Goal: Task Accomplishment & Management: Complete application form

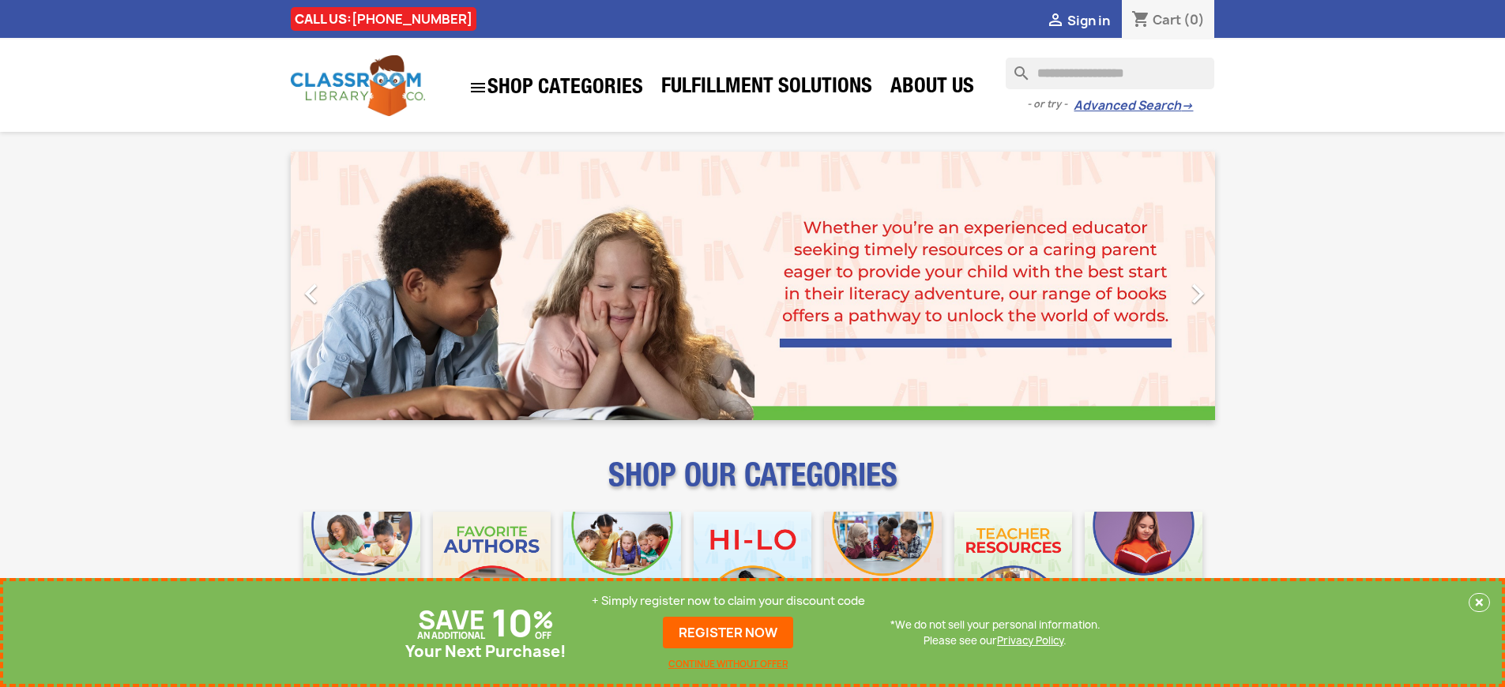
click at [728, 601] on p "+ Simply register now to claim your discount code" at bounding box center [728, 601] width 273 height 16
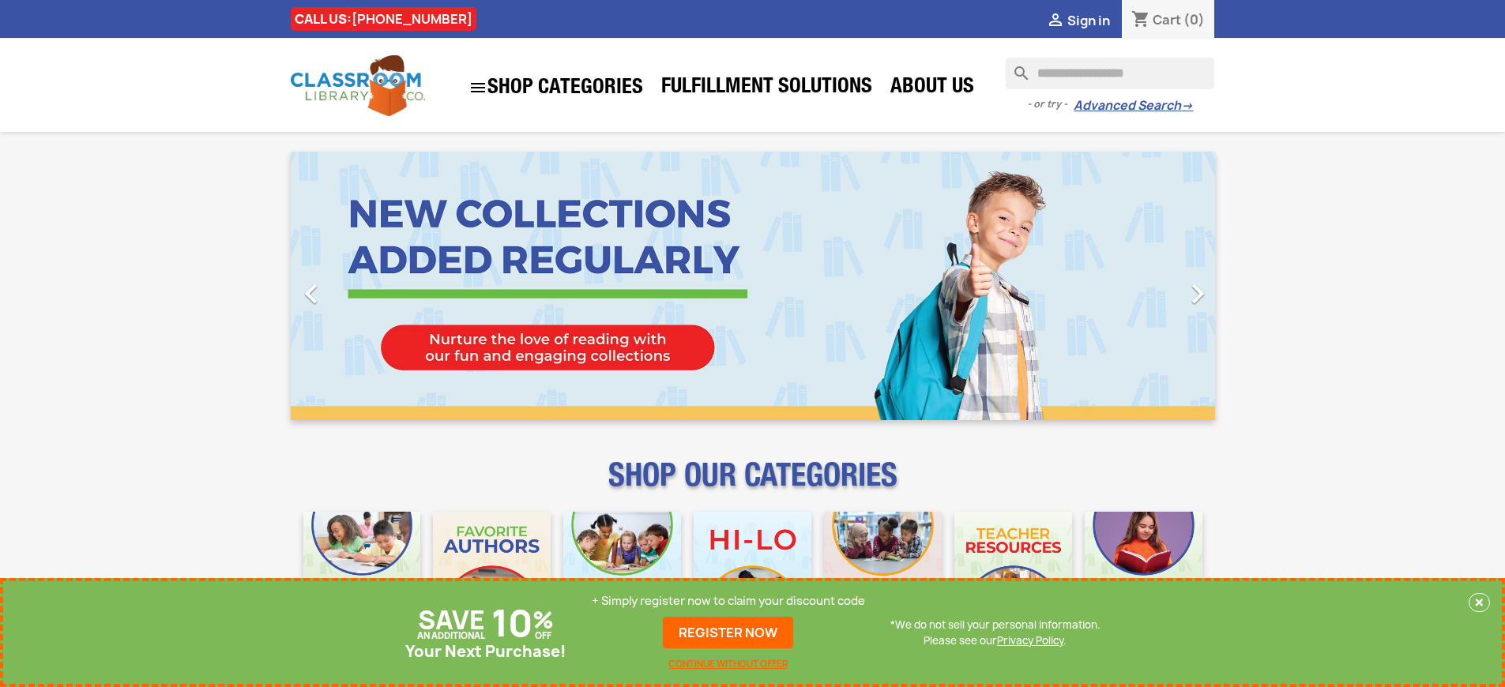
click at [728, 601] on p "+ Simply register now to claim your discount code" at bounding box center [728, 601] width 273 height 16
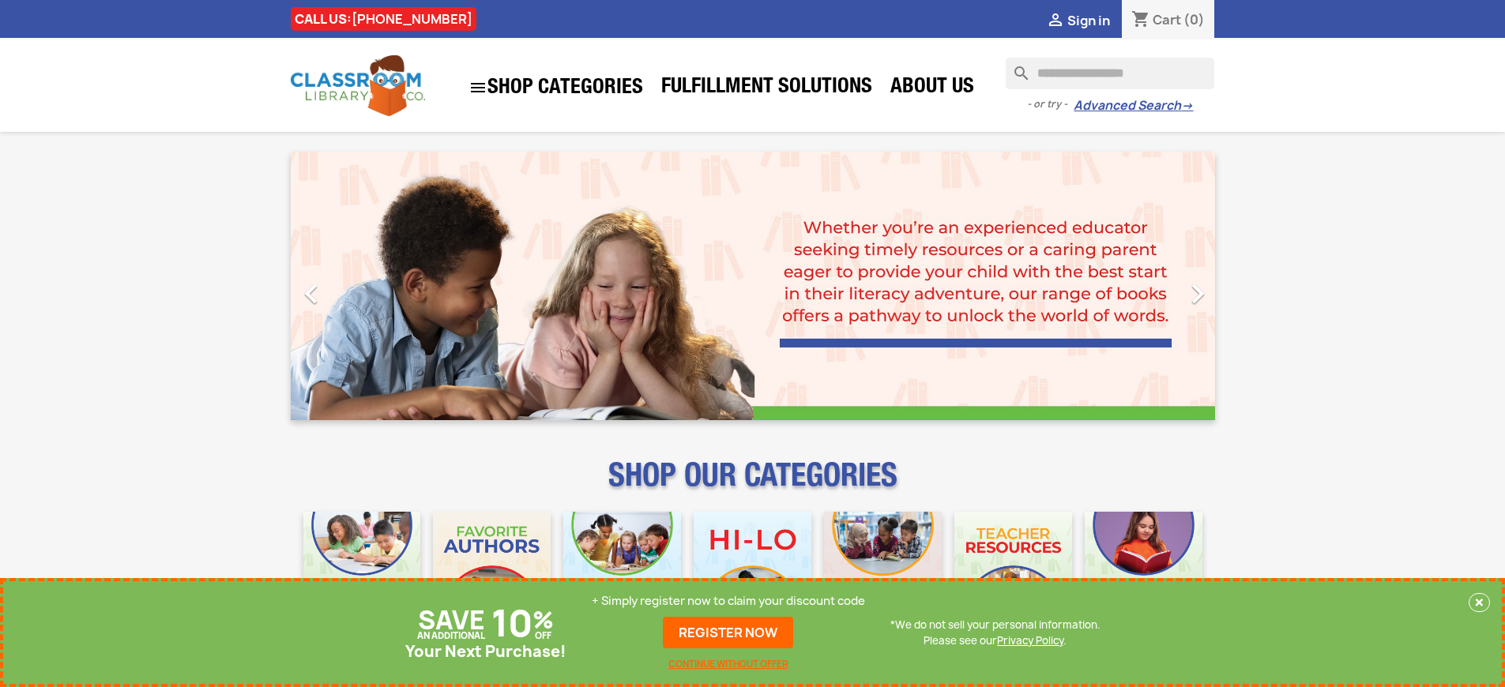
click at [728, 601] on p "+ Simply register now to claim your discount code" at bounding box center [728, 601] width 273 height 16
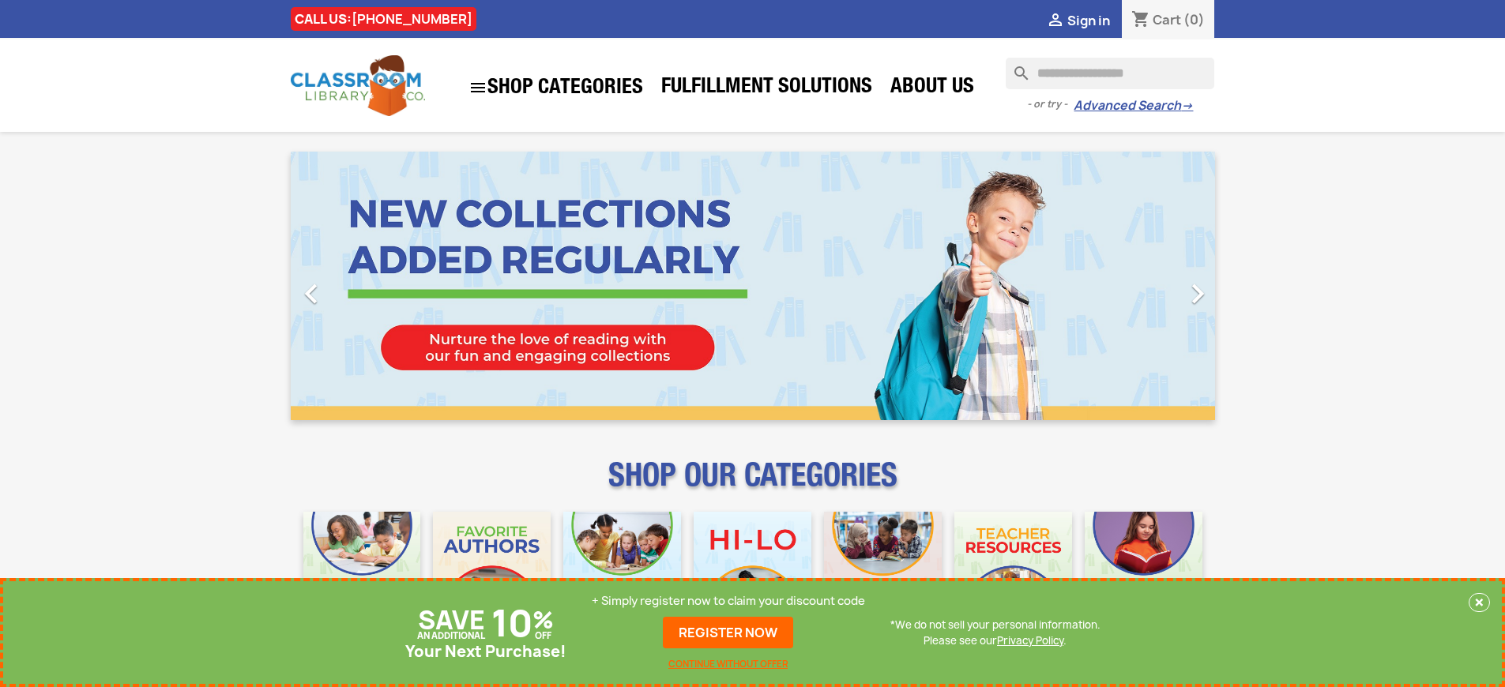
click at [728, 601] on p "+ Simply register now to claim your discount code" at bounding box center [728, 601] width 273 height 16
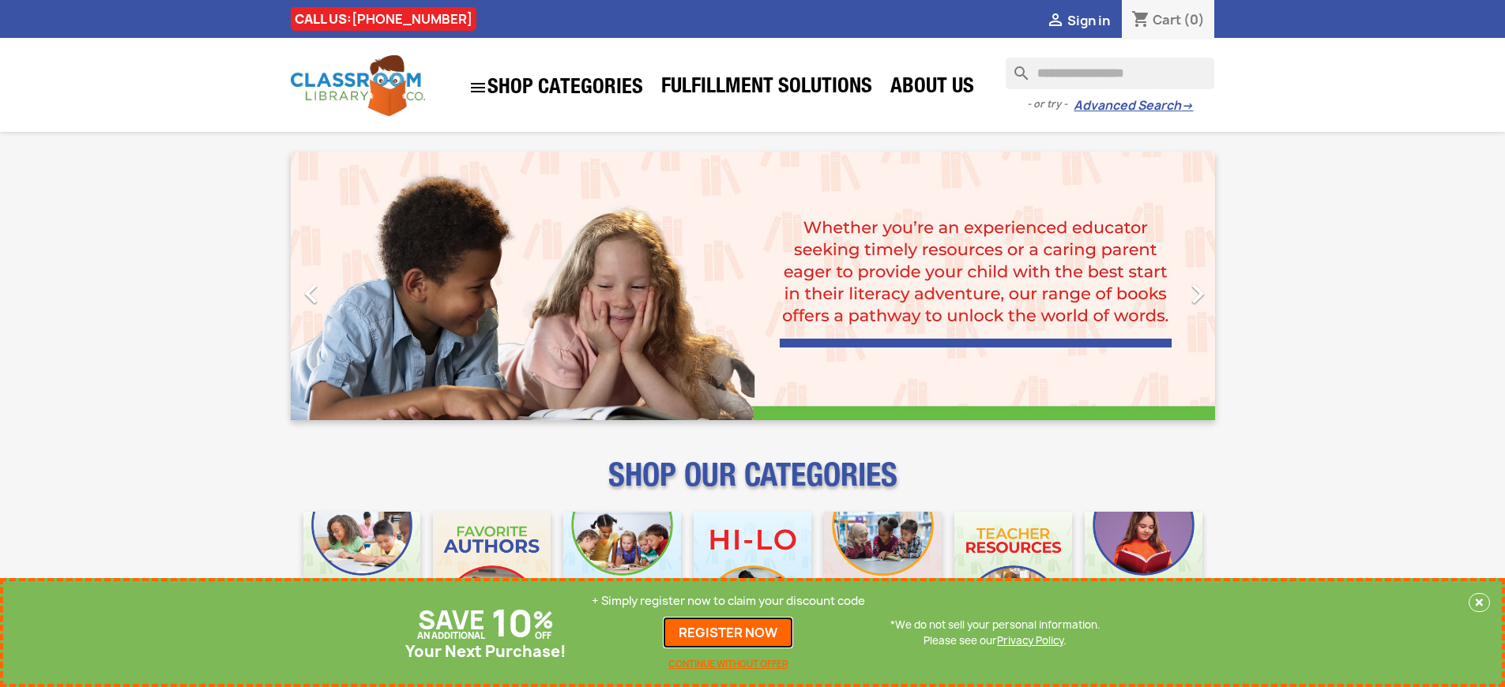
click at [728, 633] on link "REGISTER NOW" at bounding box center [728, 633] width 130 height 32
click at [728, 601] on p "+ Simply register now to claim your discount code" at bounding box center [728, 601] width 273 height 16
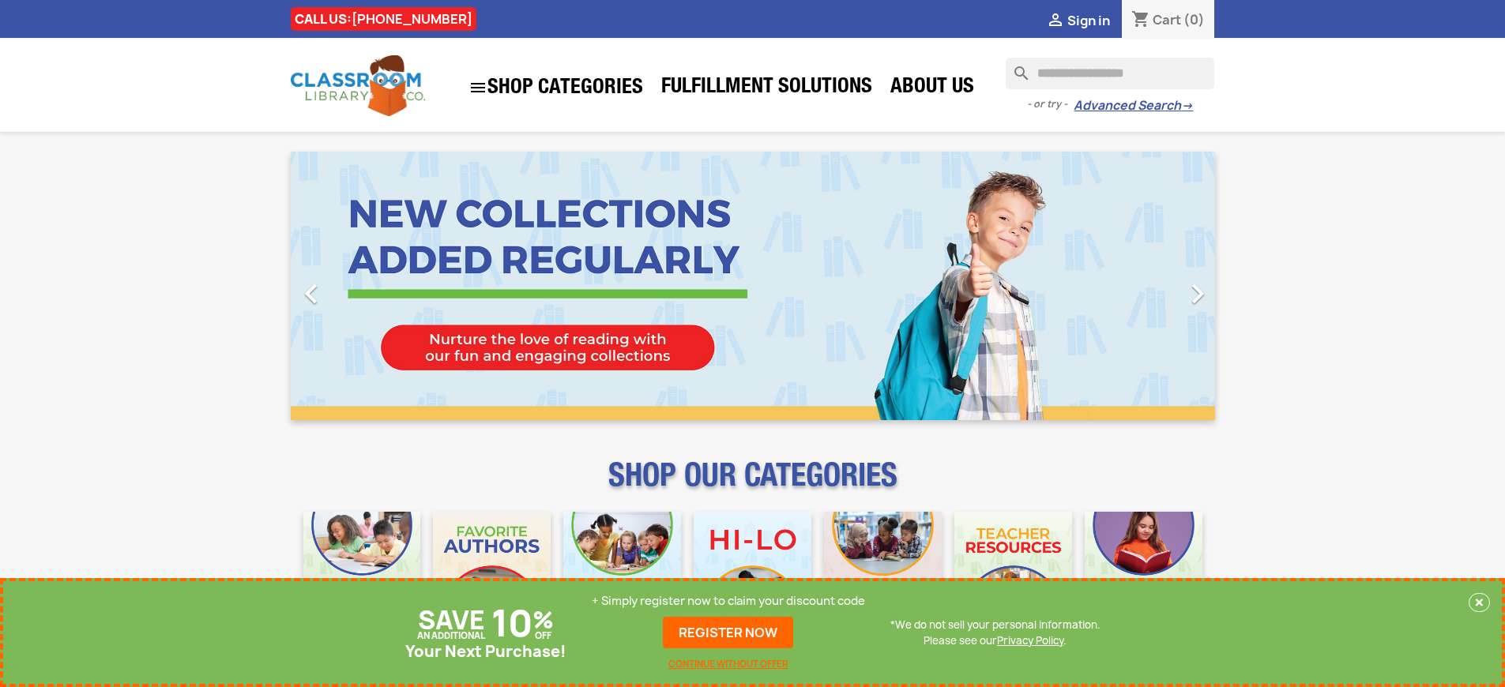
click at [728, 601] on p "+ Simply register now to claim your discount code" at bounding box center [728, 601] width 273 height 16
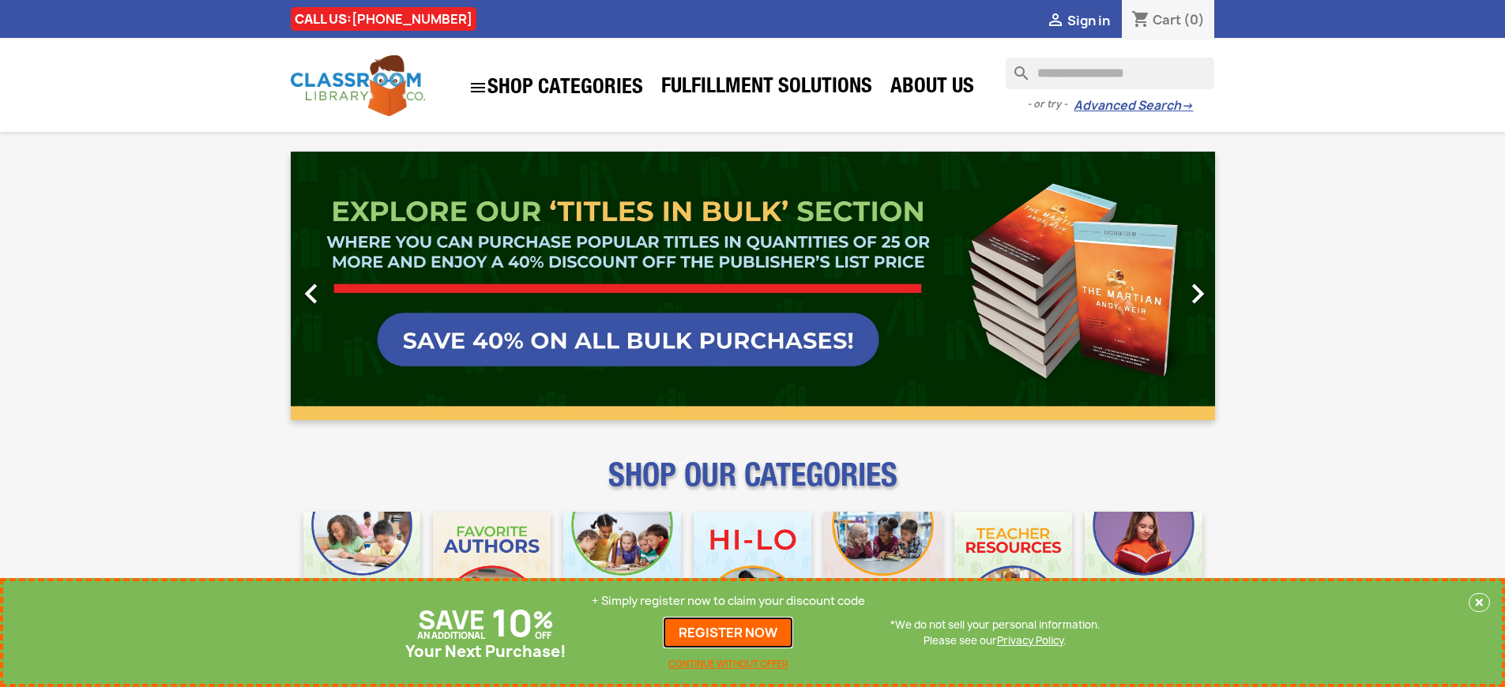
click at [728, 633] on link "REGISTER NOW" at bounding box center [728, 633] width 130 height 32
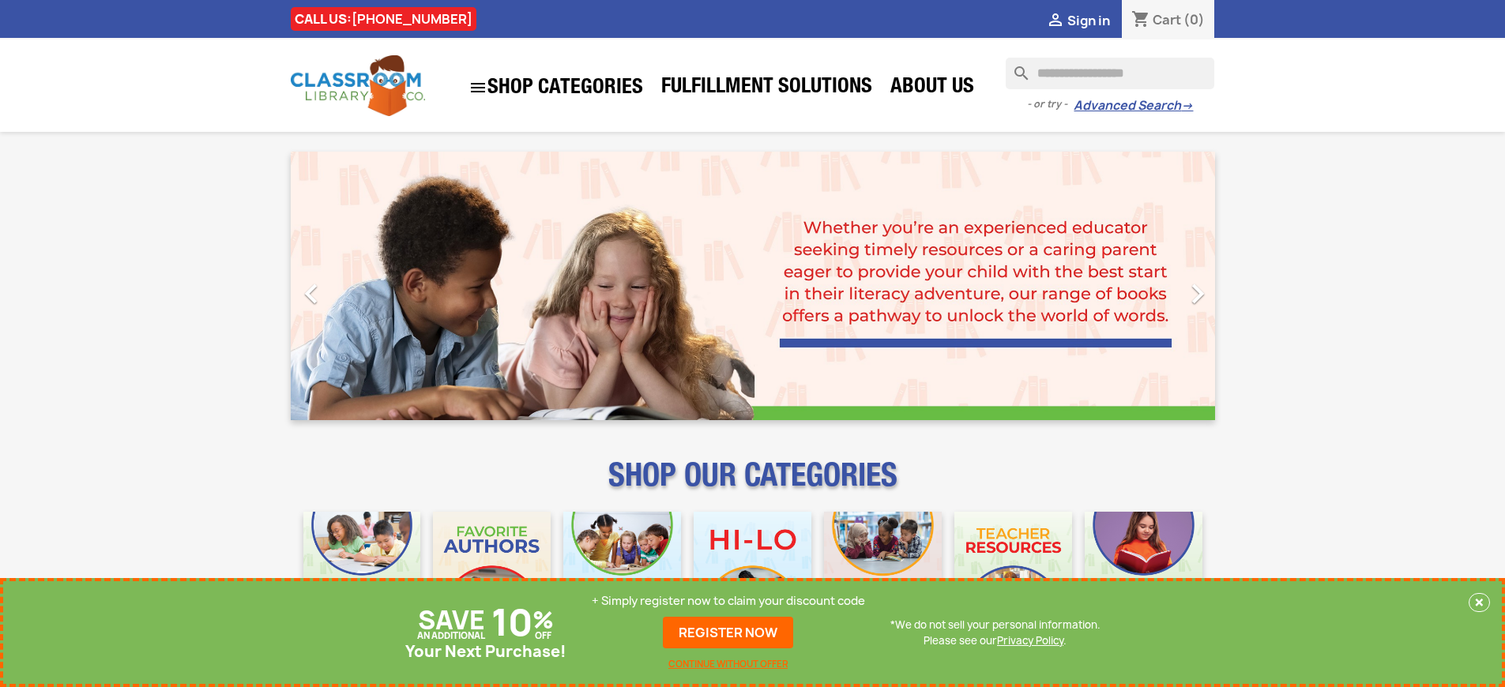
click at [728, 601] on p "+ Simply register now to claim your discount code" at bounding box center [728, 601] width 273 height 16
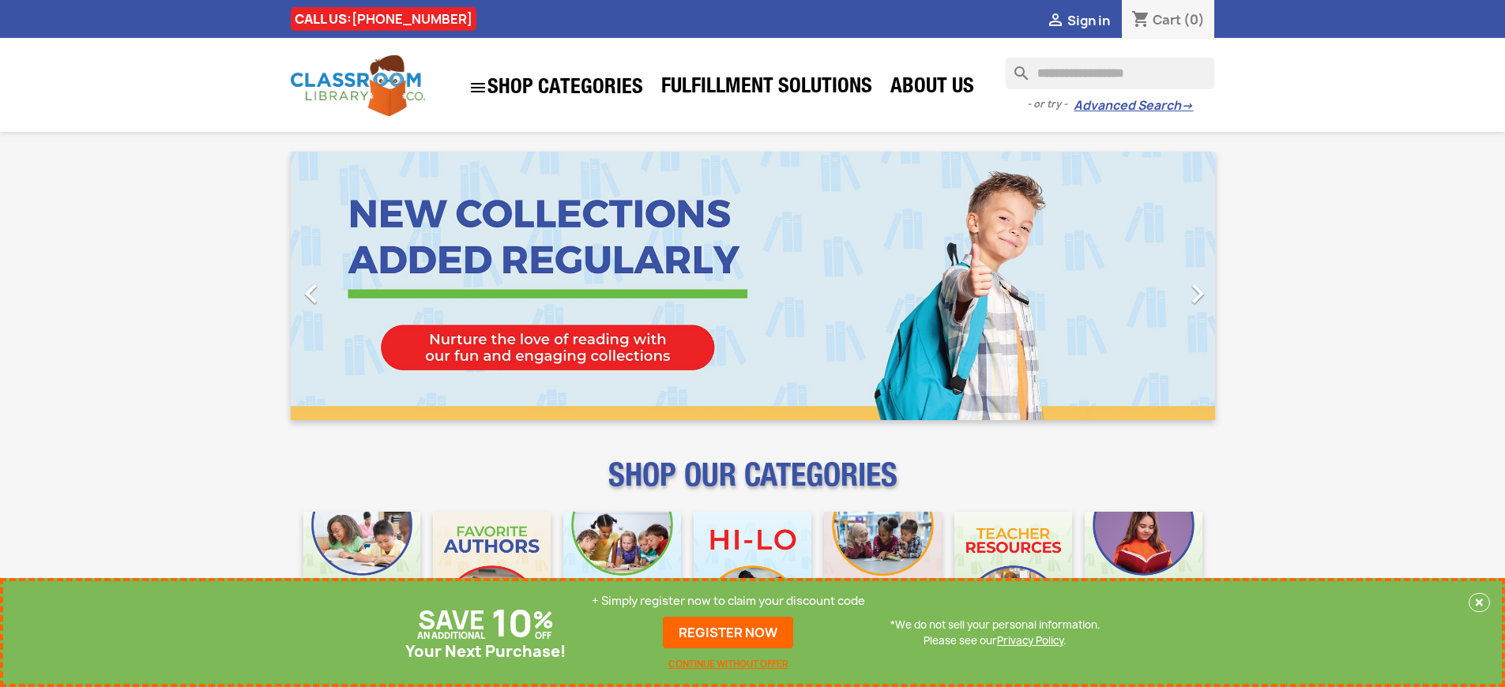
click at [728, 601] on p "+ Simply register now to claim your discount code" at bounding box center [728, 601] width 273 height 16
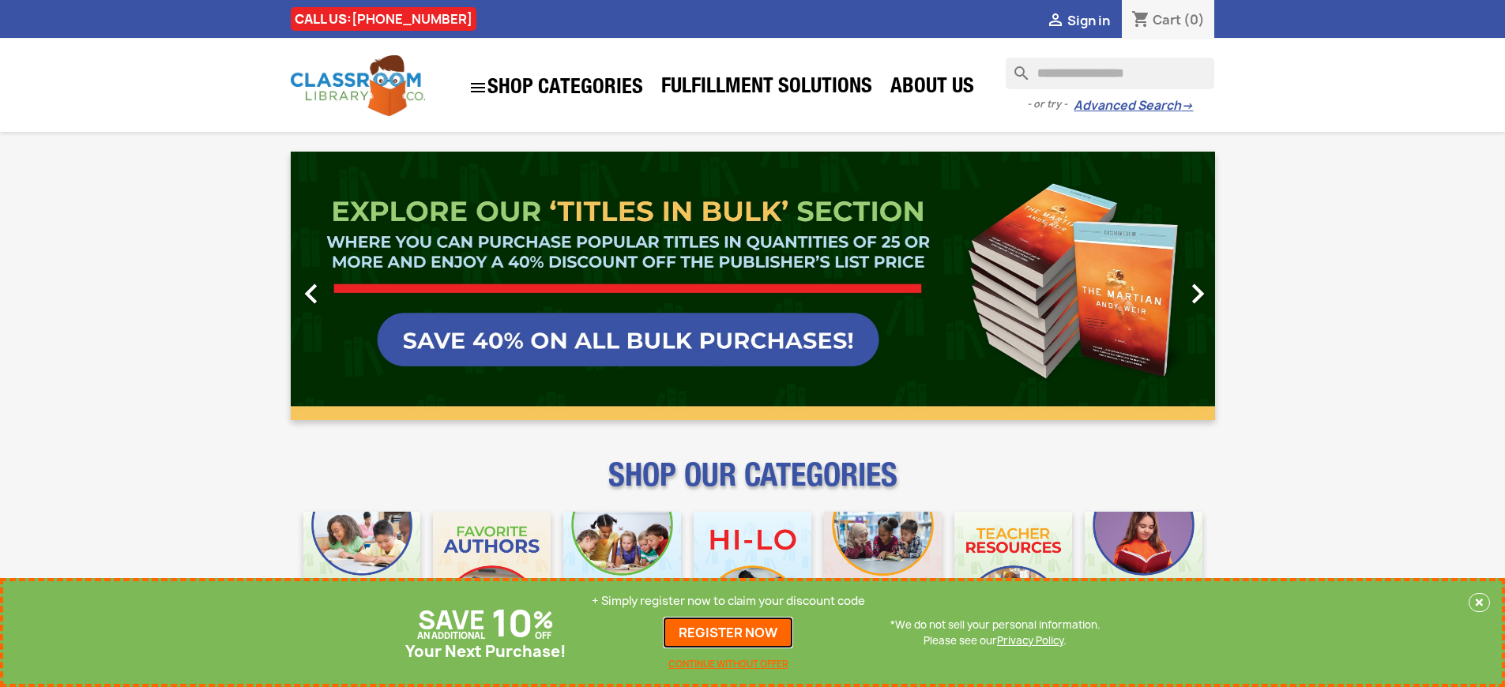
click at [728, 633] on link "REGISTER NOW" at bounding box center [728, 633] width 130 height 32
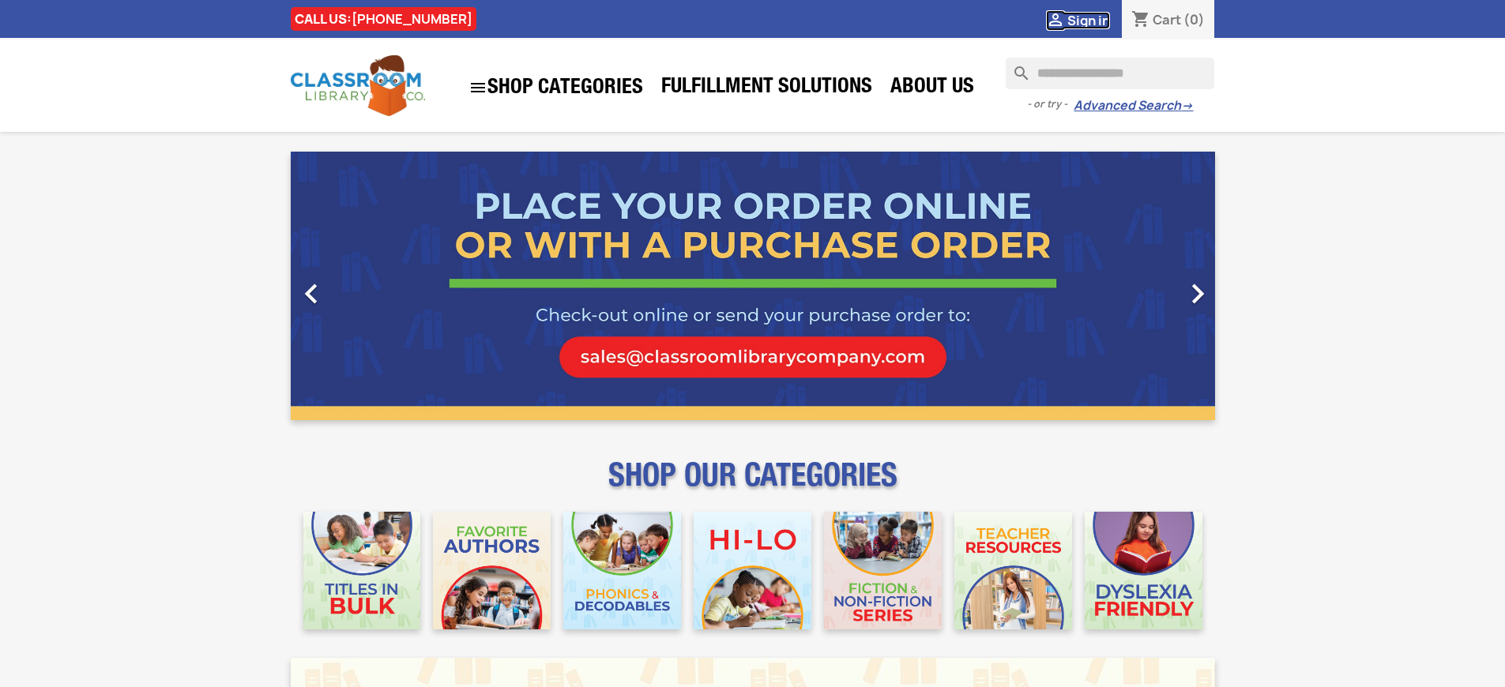
click at [1088, 20] on span "Sign in" at bounding box center [1088, 20] width 43 height 17
